Goal: Task Accomplishment & Management: Manage account settings

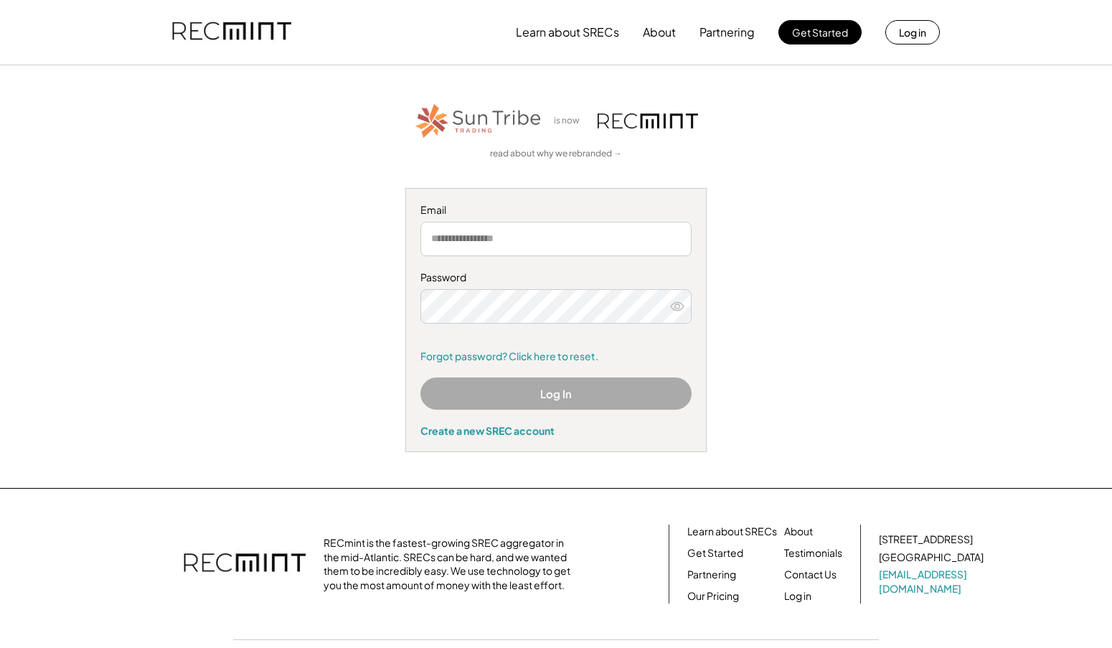
type input "**********"
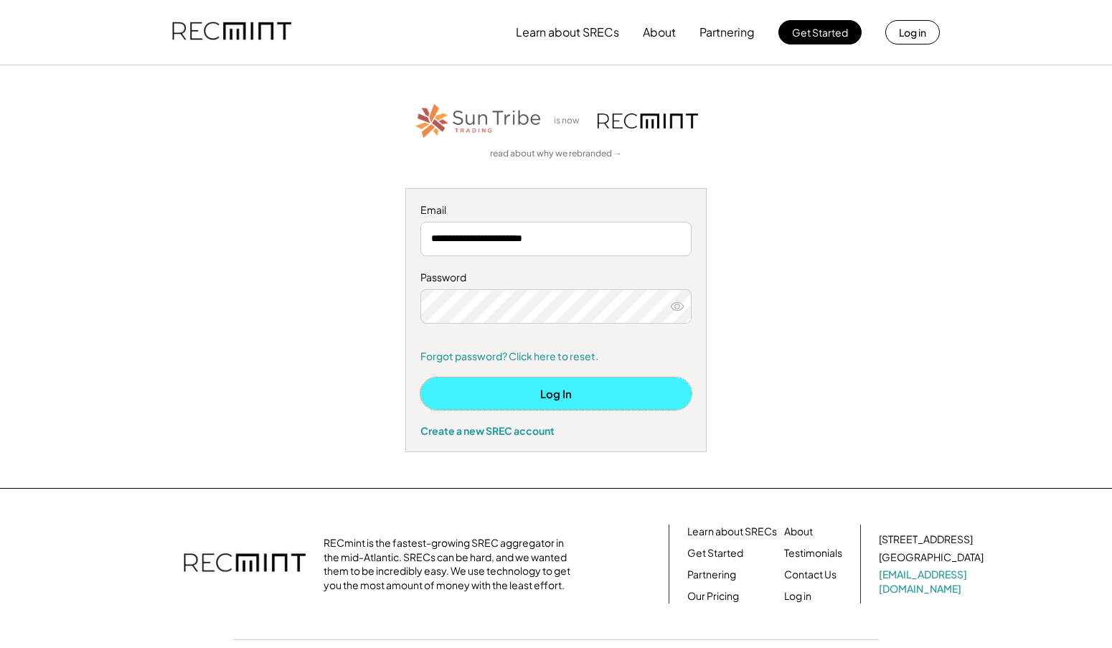
click at [499, 384] on button "Log In" at bounding box center [555, 393] width 271 height 32
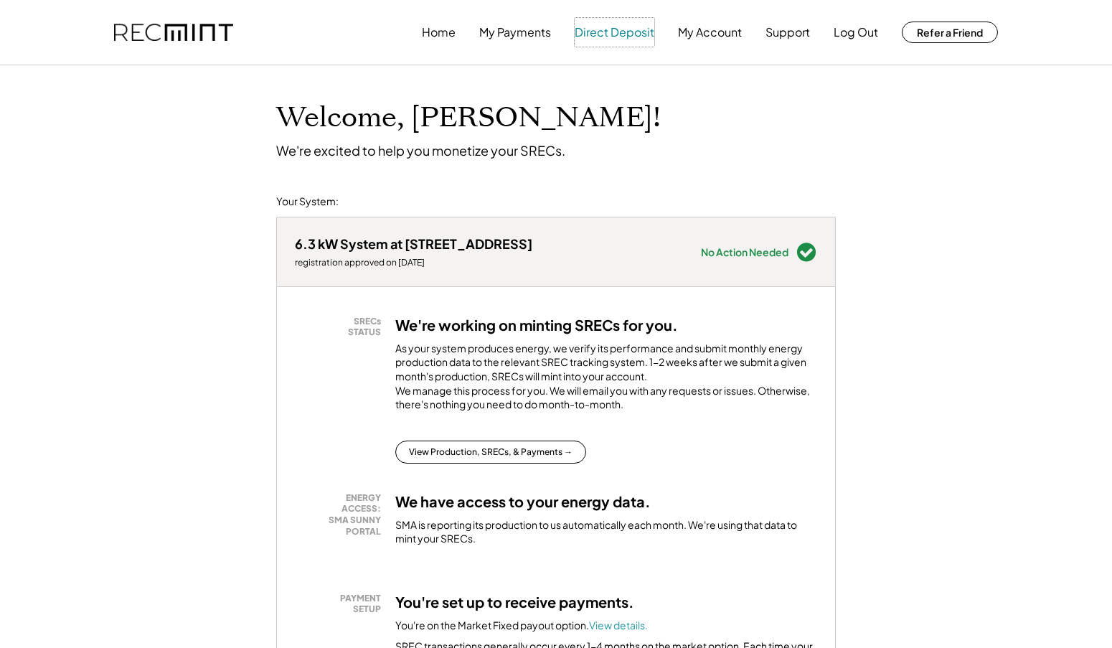
click at [592, 30] on button "Direct Deposit" at bounding box center [614, 32] width 80 height 29
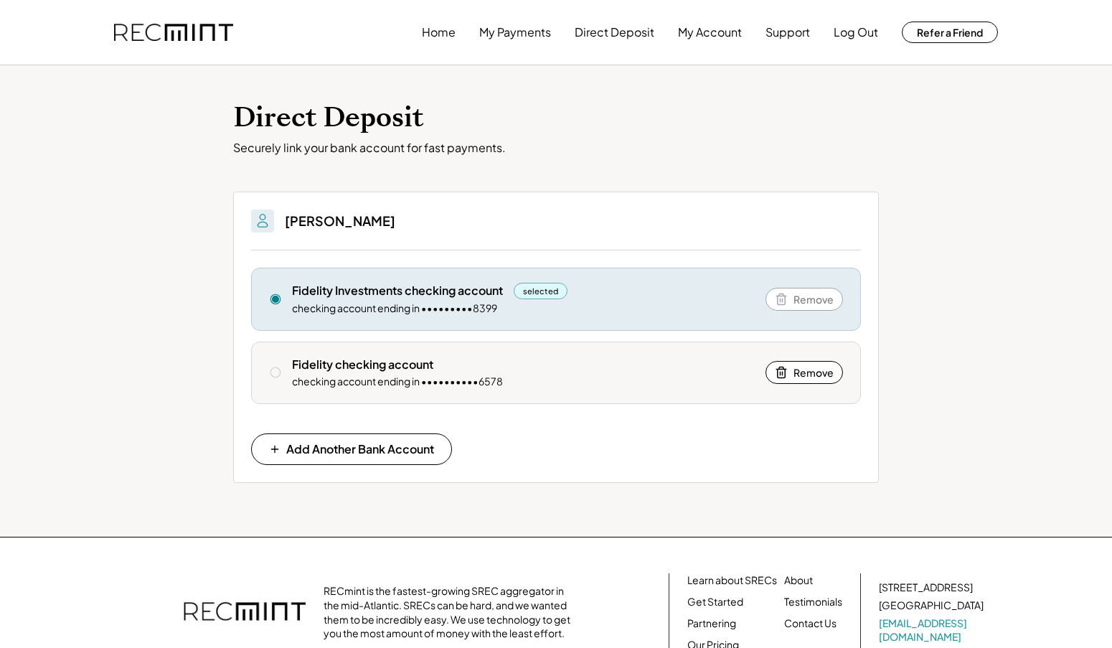
click at [275, 367] on use at bounding box center [275, 372] width 11 height 11
click at [278, 375] on icon at bounding box center [275, 372] width 13 height 13
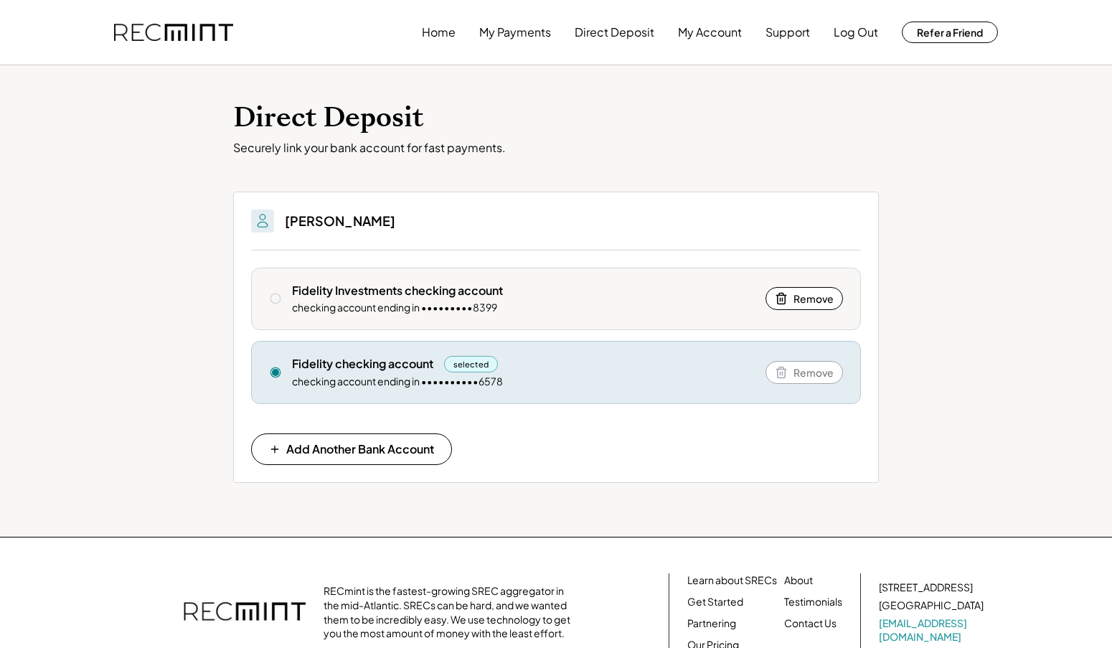
click at [275, 295] on icon at bounding box center [275, 298] width 13 height 13
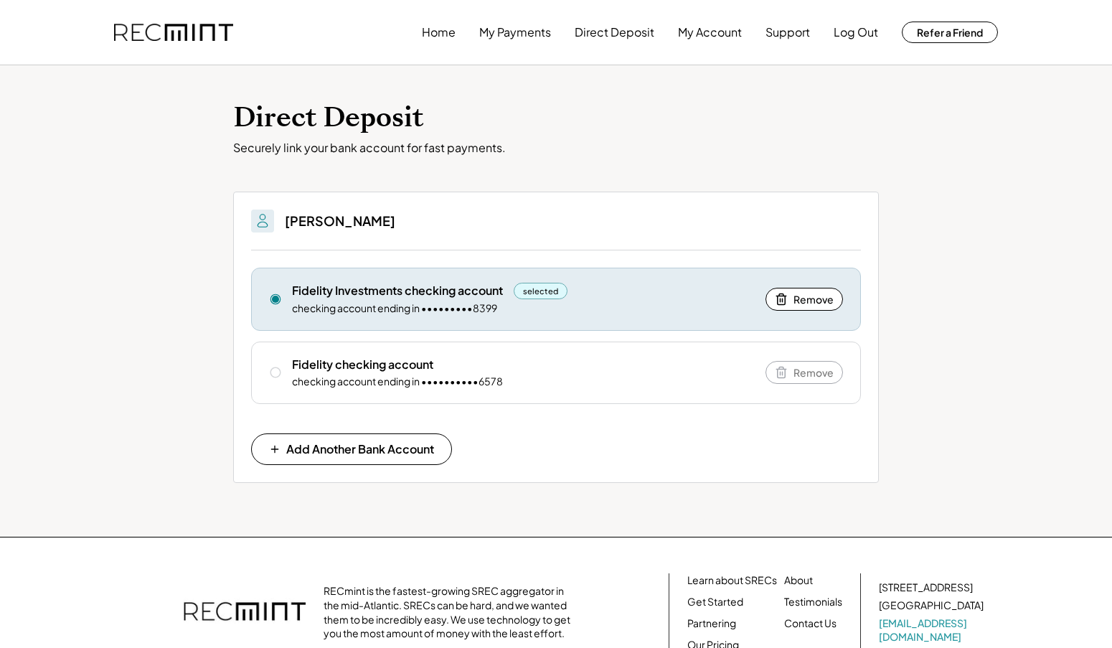
click at [535, 292] on div "selected" at bounding box center [540, 291] width 54 height 16
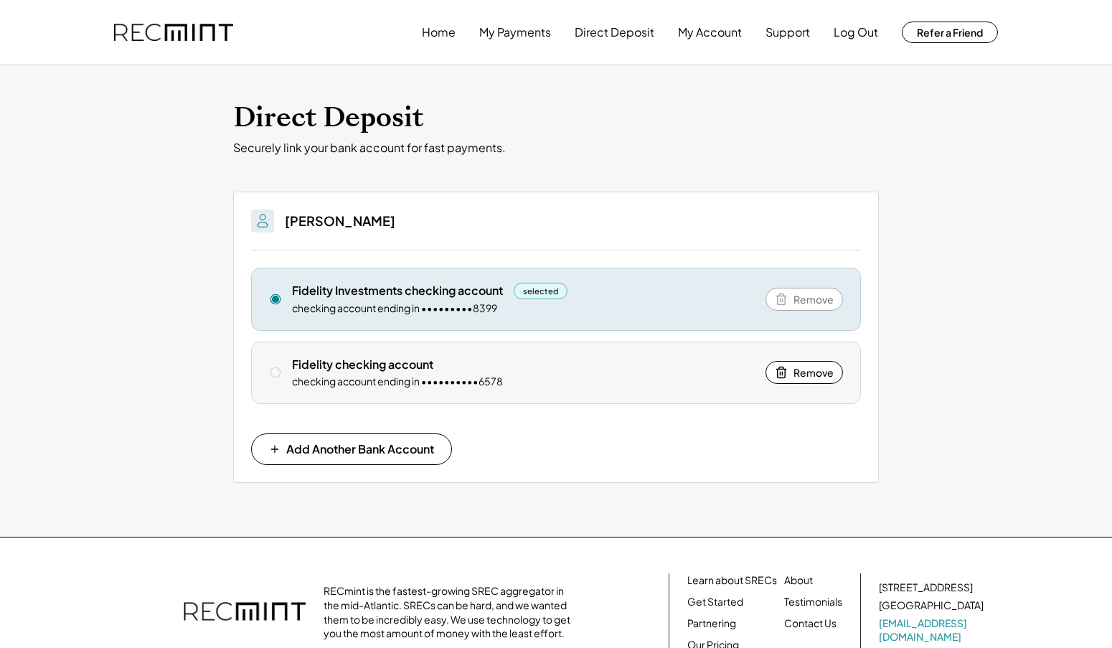
click at [276, 371] on icon at bounding box center [275, 372] width 13 height 13
click at [275, 370] on icon at bounding box center [275, 372] width 13 height 13
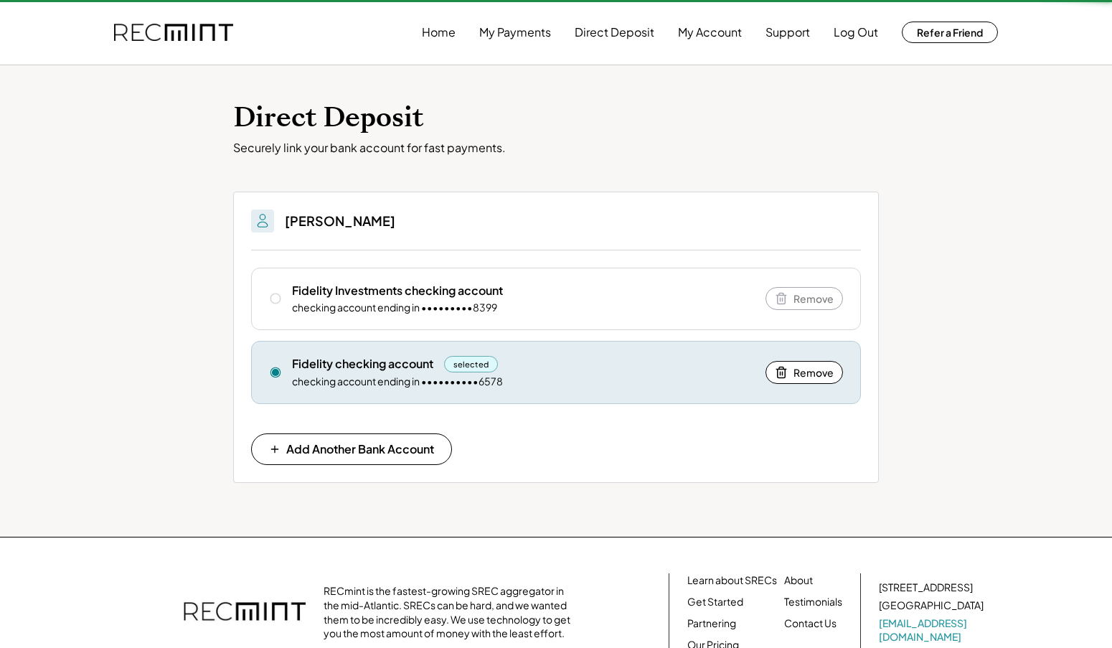
click at [274, 374] on div "Fidelity checking account selected checking account ending in ••••••••••6578 Re…" at bounding box center [556, 372] width 610 height 63
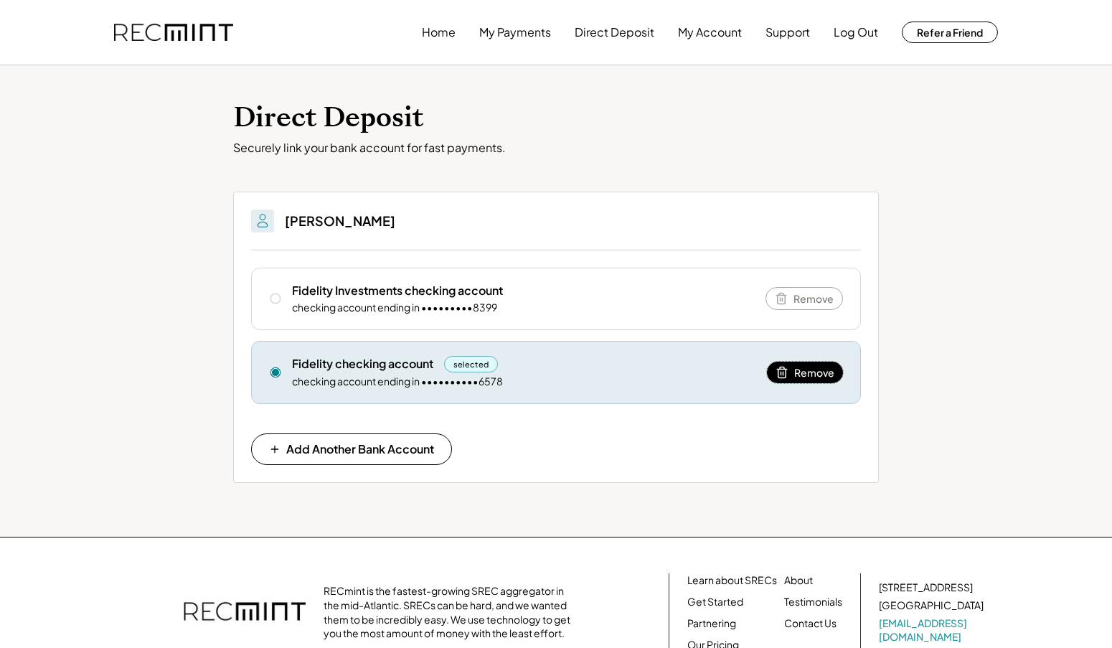
click at [810, 374] on span "Remove" at bounding box center [814, 372] width 40 height 10
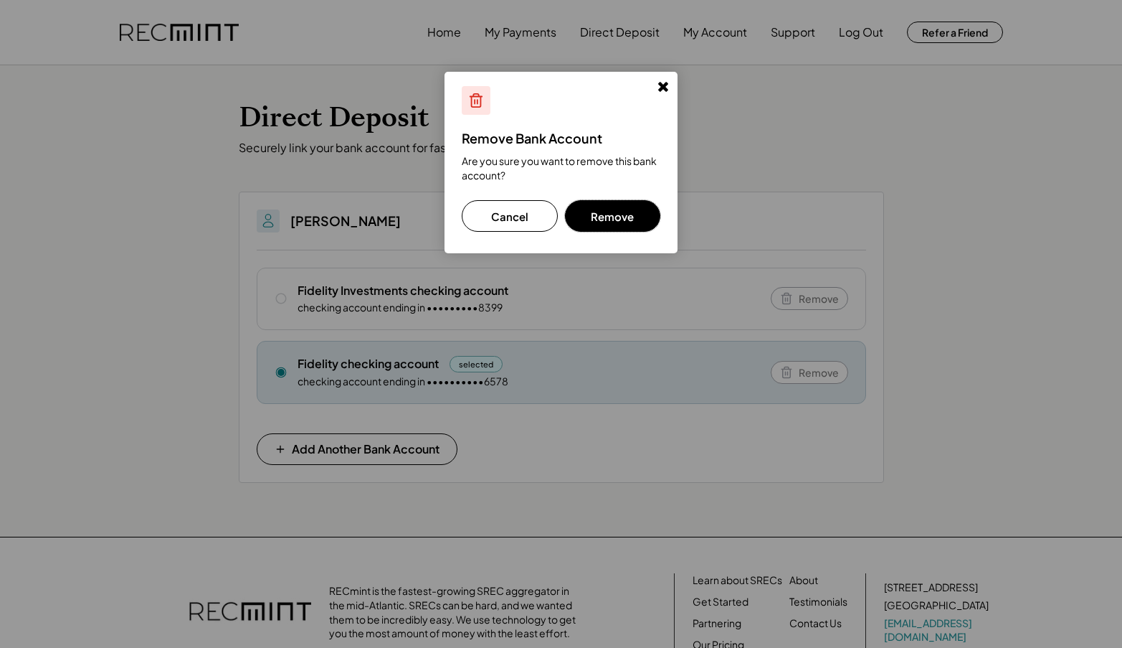
click at [624, 222] on button "Remove" at bounding box center [613, 216] width 96 height 32
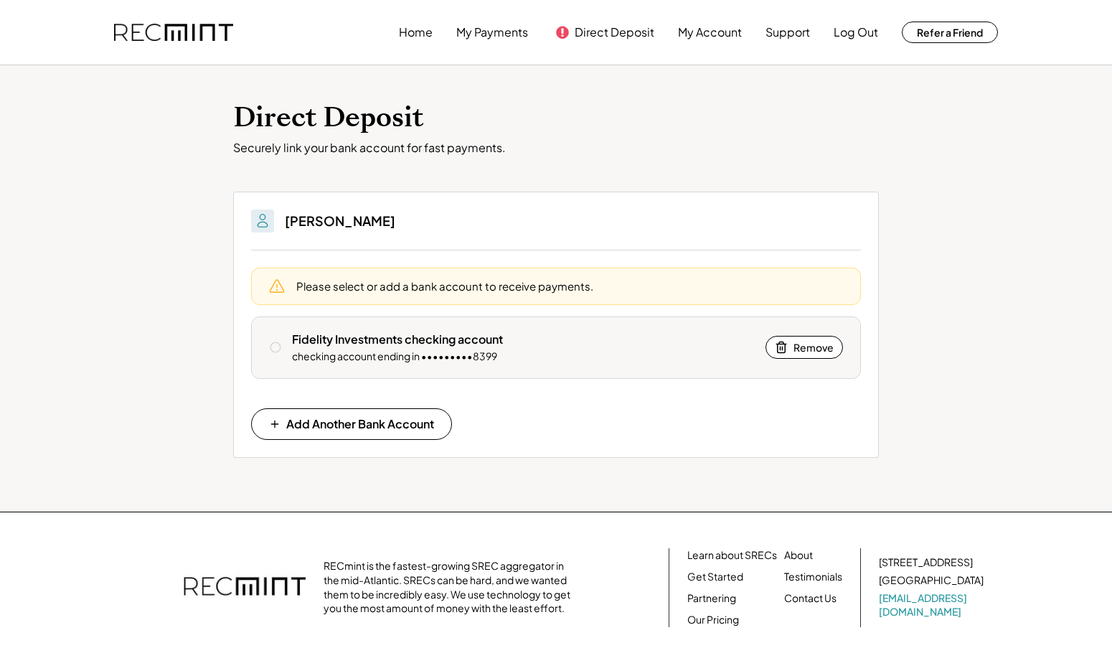
click at [279, 346] on icon at bounding box center [275, 347] width 13 height 13
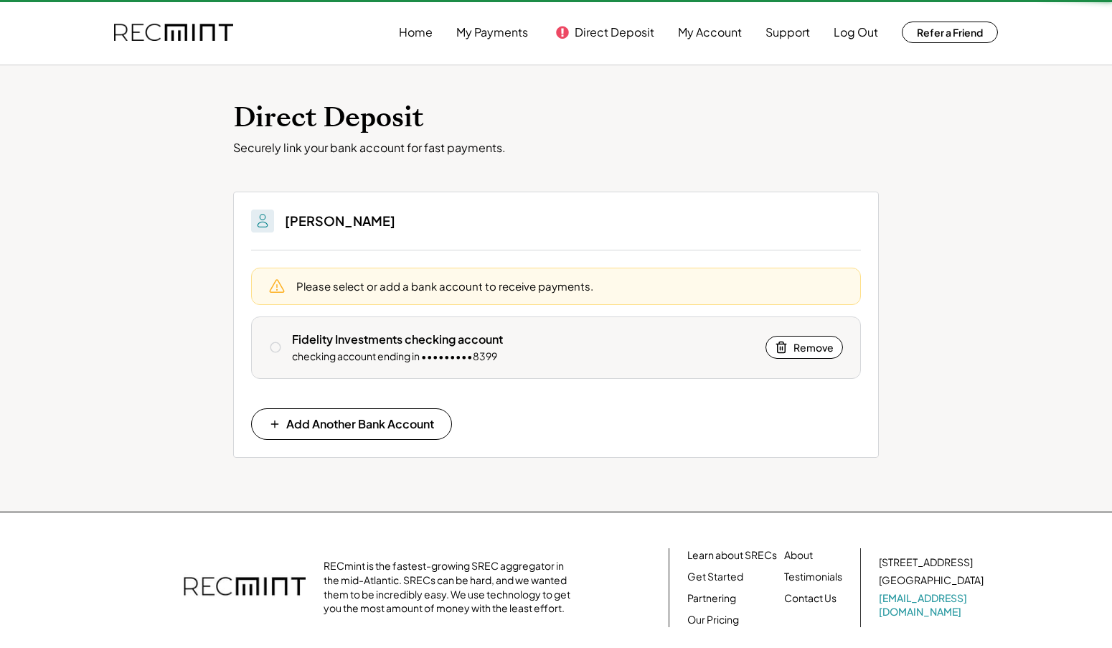
click at [273, 347] on icon at bounding box center [275, 347] width 13 height 13
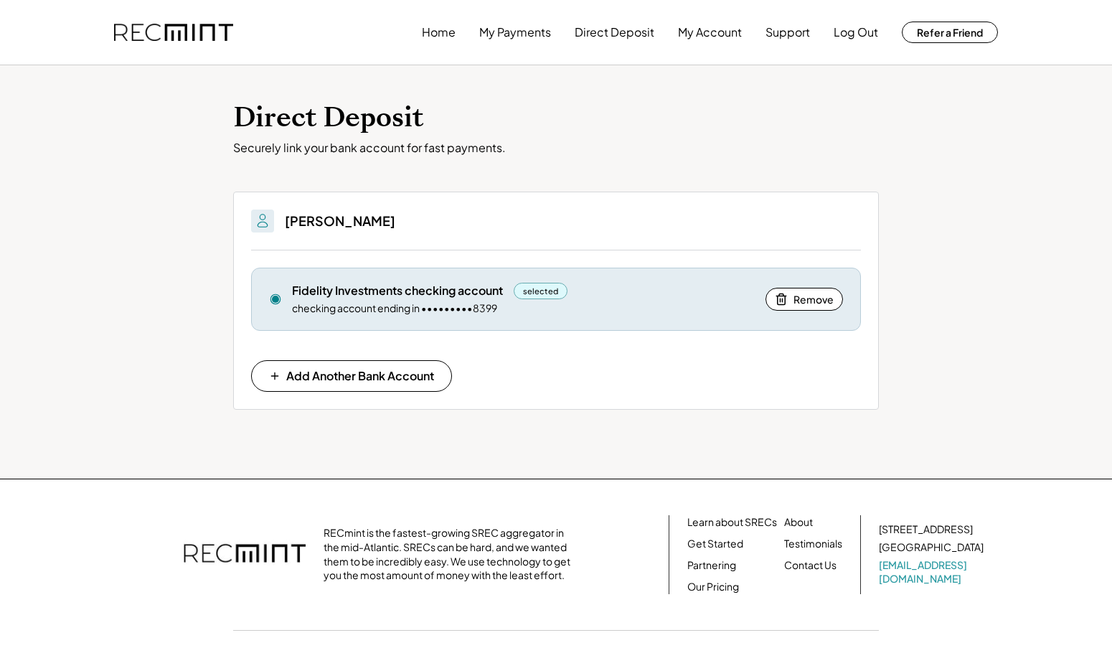
click at [535, 286] on div "selected" at bounding box center [540, 291] width 54 height 16
click at [537, 288] on div "selected" at bounding box center [540, 291] width 54 height 16
click at [440, 312] on div "checking account ending in •••••••••8399" at bounding box center [394, 308] width 205 height 14
click at [560, 287] on div "selected" at bounding box center [540, 291] width 54 height 16
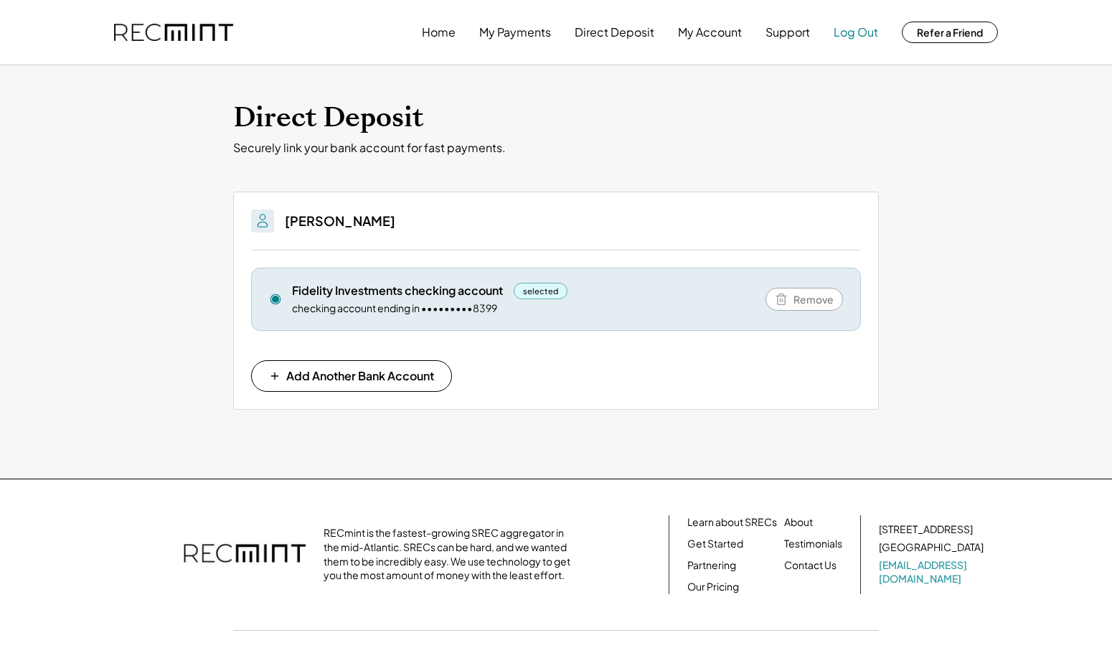
click at [862, 35] on button "Log Out" at bounding box center [855, 32] width 44 height 29
